Goal: Task Accomplishment & Management: Manage account settings

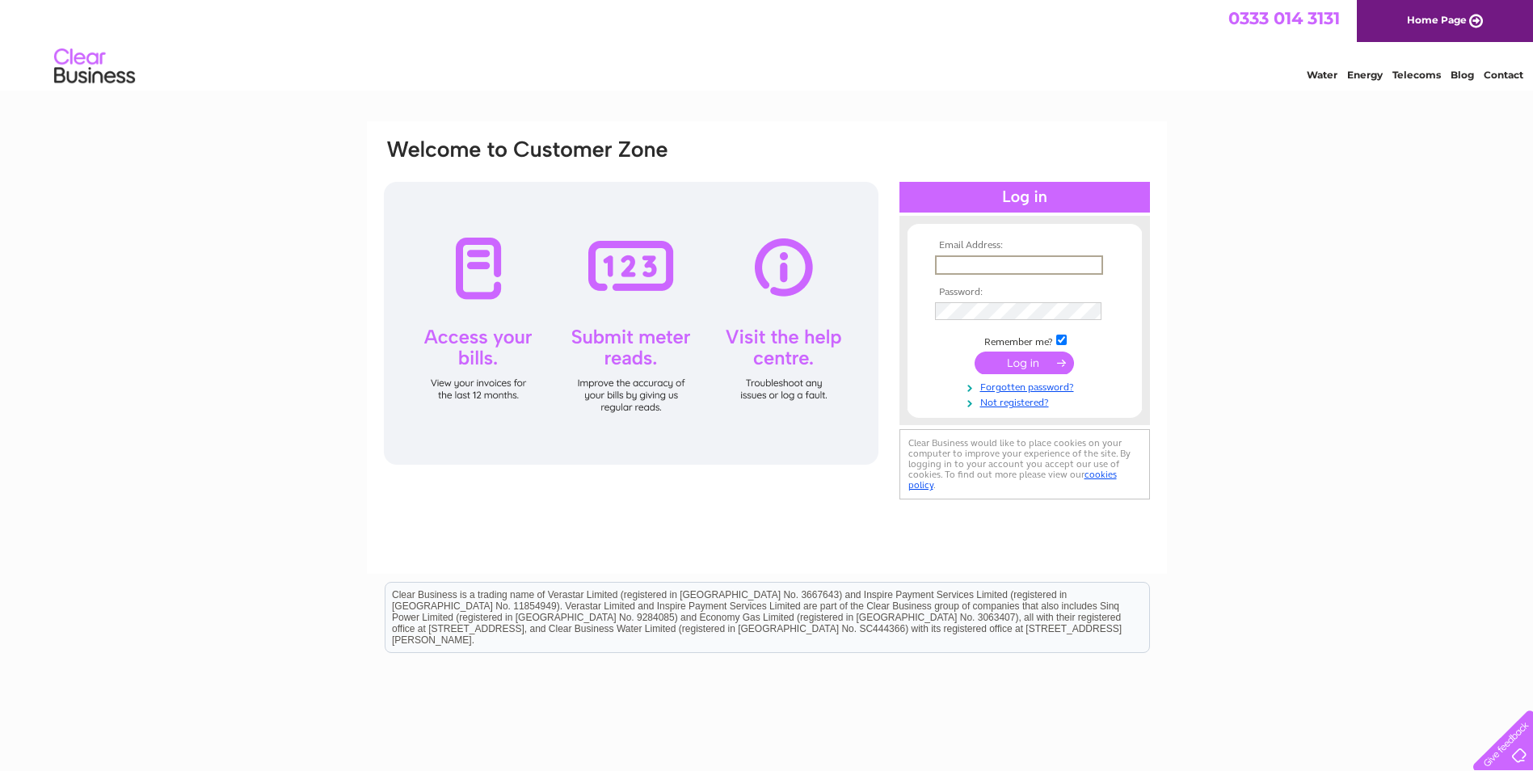
click at [1020, 266] on input "text" at bounding box center [1019, 264] width 168 height 19
click at [1309, 341] on div "Email Address: Password:" at bounding box center [766, 485] width 1533 height 729
click at [1030, 255] on input "text" at bounding box center [1019, 264] width 168 height 19
click at [952, 263] on input "text" at bounding box center [1019, 264] width 168 height 19
paste input "jessica.crees@kaymacltd.co.uk"
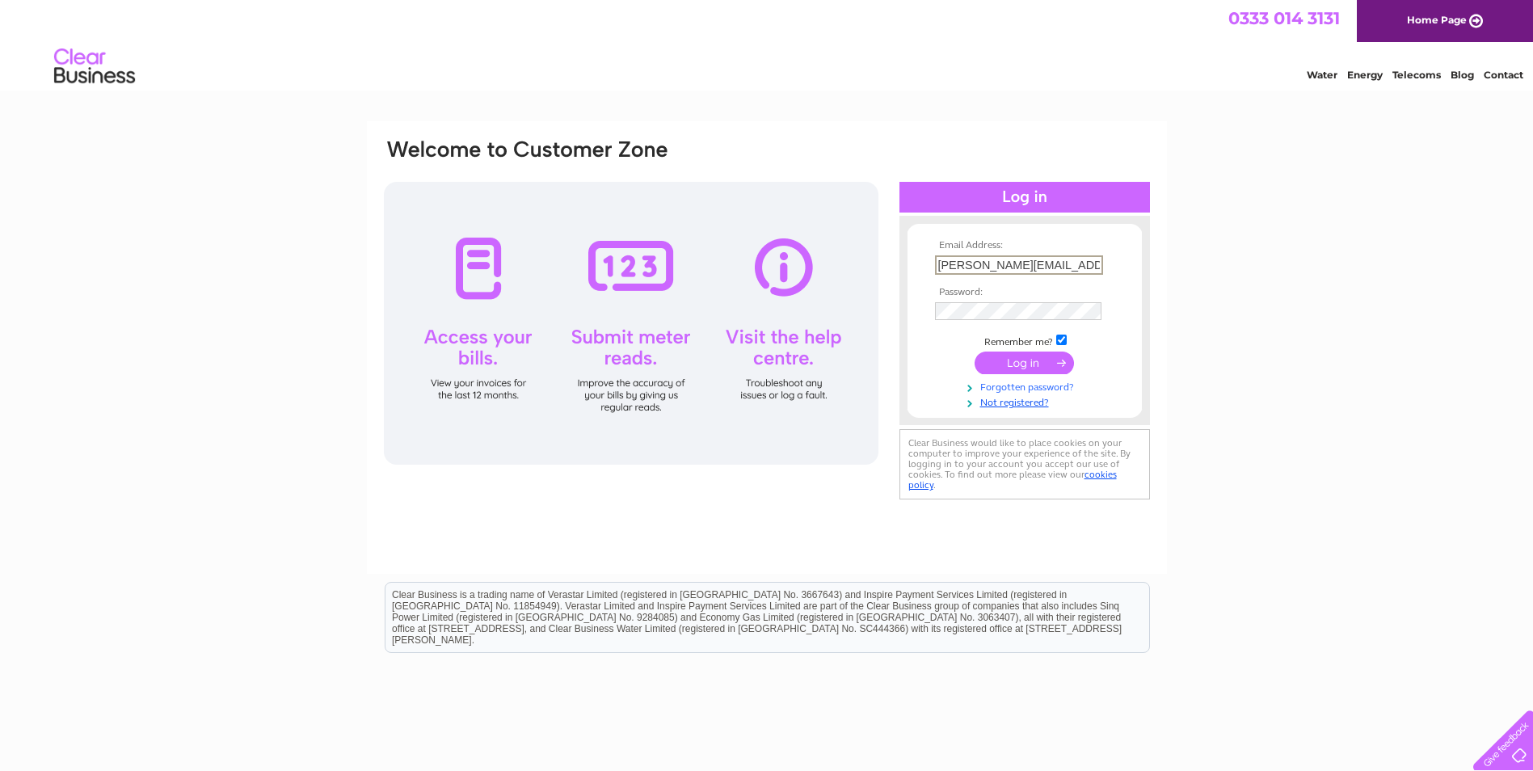
scroll to position [0, 1]
type input "jessica.crees@kaymacltd.co.uk"
click at [1025, 354] on input "submit" at bounding box center [1023, 362] width 99 height 23
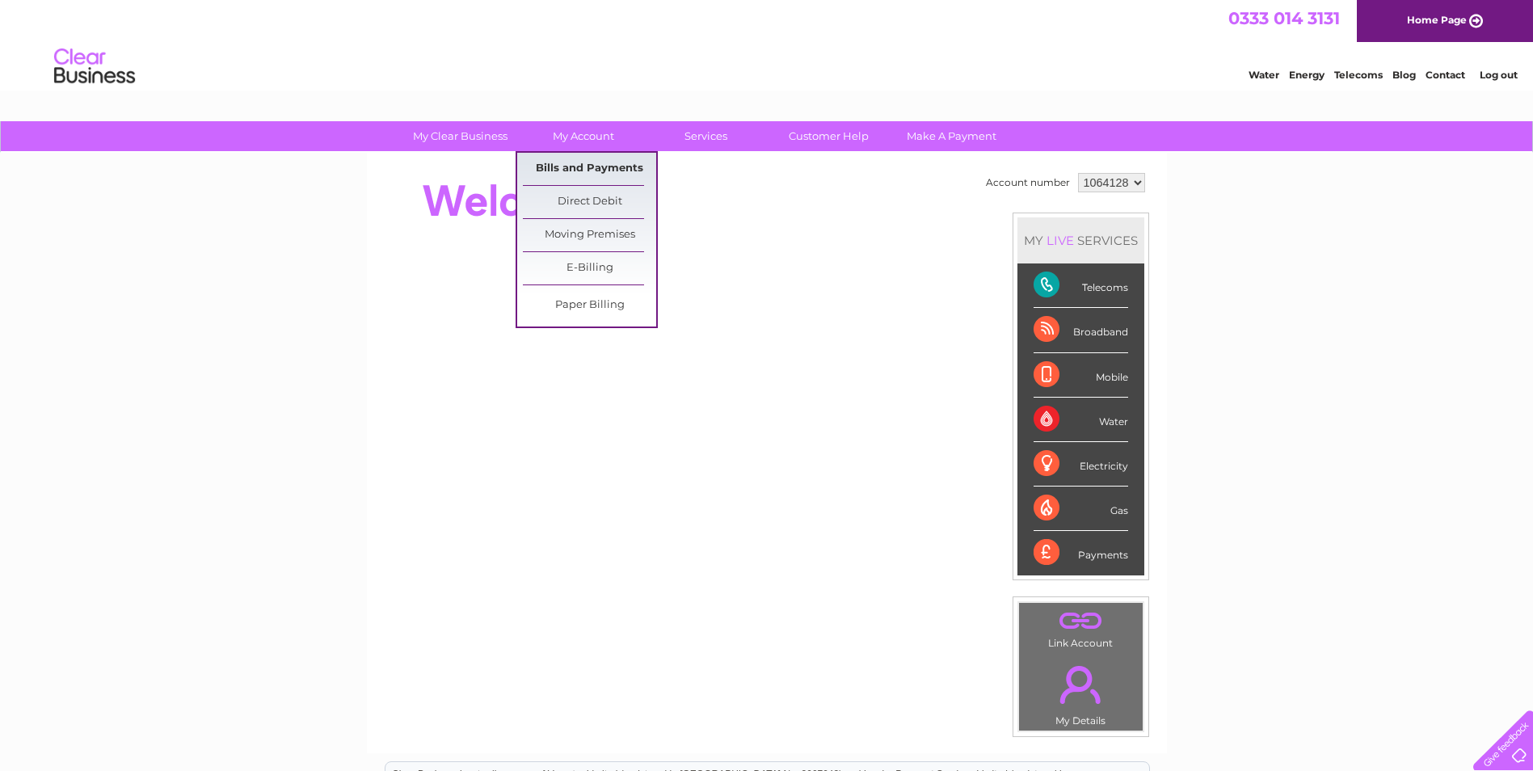
click at [612, 168] on link "Bills and Payments" at bounding box center [589, 169] width 133 height 32
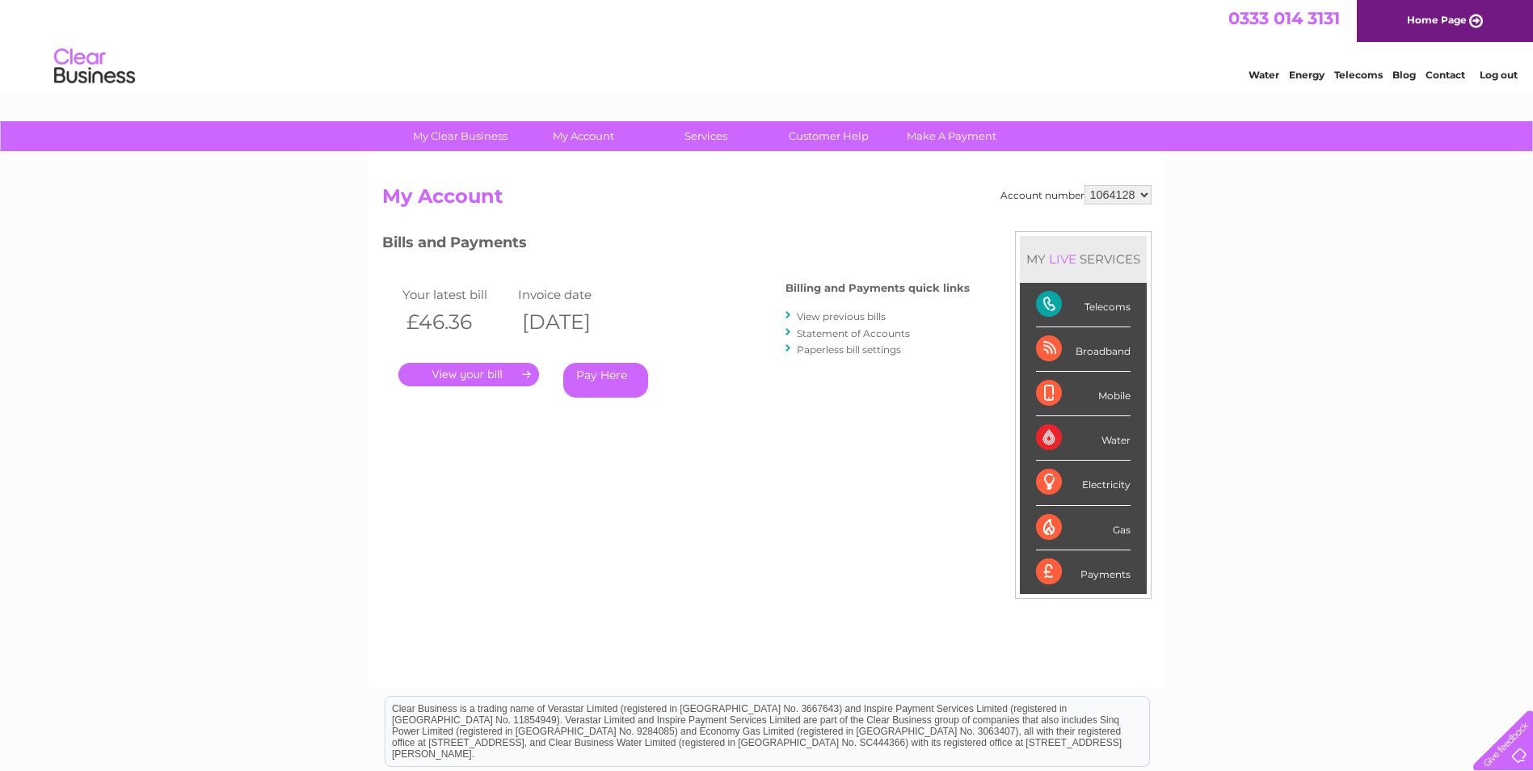
click at [448, 376] on link "." at bounding box center [468, 374] width 141 height 23
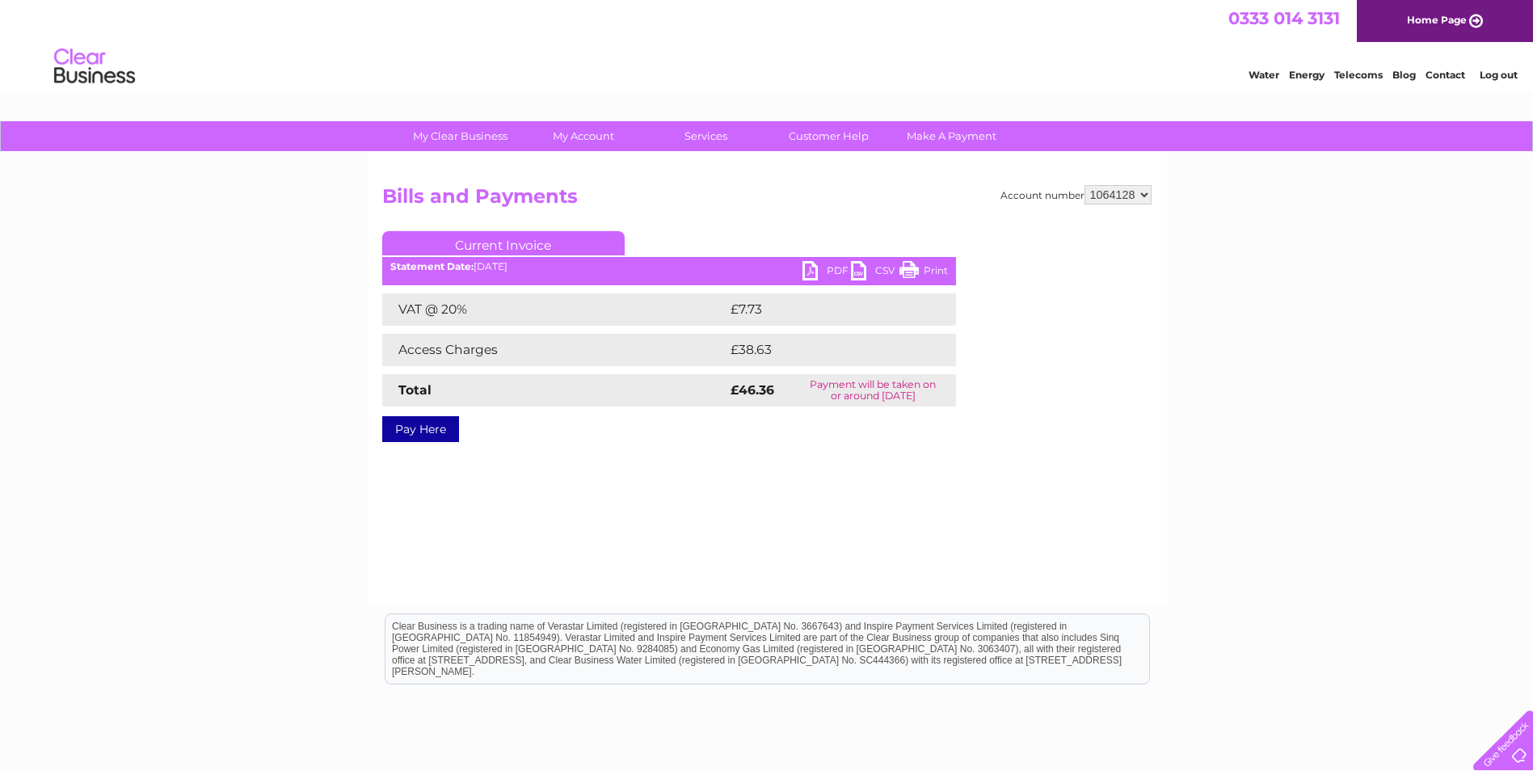
click at [827, 267] on link "PDF" at bounding box center [826, 272] width 48 height 23
drag, startPoint x: 1501, startPoint y: 80, endPoint x: 1487, endPoint y: 50, distance: 32.9
click at [1501, 80] on link "Log out" at bounding box center [1498, 75] width 38 height 12
